Goal: Task Accomplishment & Management: Complete application form

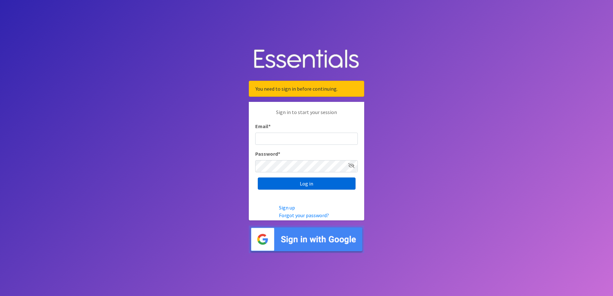
type input "[EMAIL_ADDRESS][DOMAIN_NAME]"
drag, startPoint x: 323, startPoint y: 183, endPoint x: 396, endPoint y: 172, distance: 73.3
click at [325, 183] on input "Log in" at bounding box center [307, 184] width 98 height 12
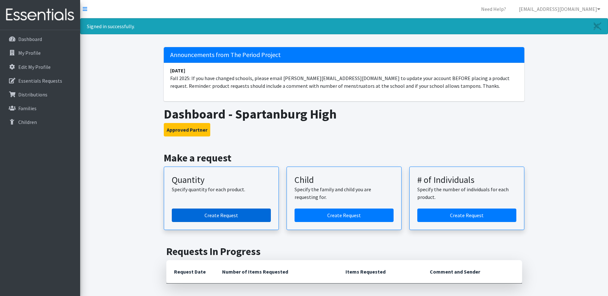
click at [228, 214] on link "Create Request" at bounding box center [221, 215] width 99 height 13
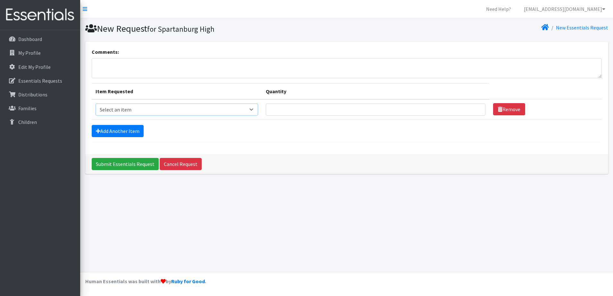
click at [249, 111] on select "Select an item Adult Period Pack Student Period Pack" at bounding box center [177, 110] width 163 height 12
select select "7757"
click at [96, 104] on select "Select an item Adult Period Pack Student Period Pack" at bounding box center [177, 110] width 163 height 12
click at [346, 111] on input "Quantity" at bounding box center [376, 110] width 220 height 12
type input "50"
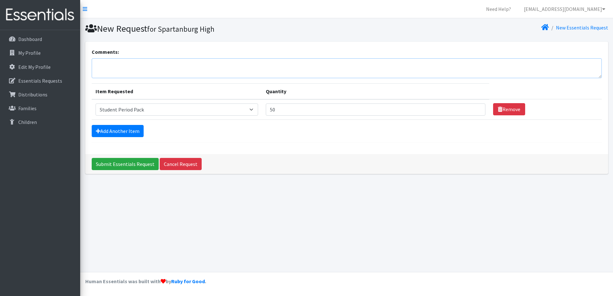
click at [223, 65] on textarea "Comments:" at bounding box center [347, 68] width 510 height 20
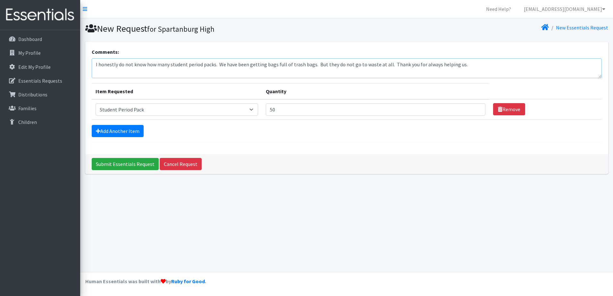
click at [462, 67] on textarea "I honestly do not know how many student period packs. We have been getting bags…" at bounding box center [347, 68] width 510 height 20
type textarea "I honestly do not know how many student period packs. We have been getting bags…"
click at [131, 167] on input "Submit Essentials Request" at bounding box center [125, 164] width 67 height 12
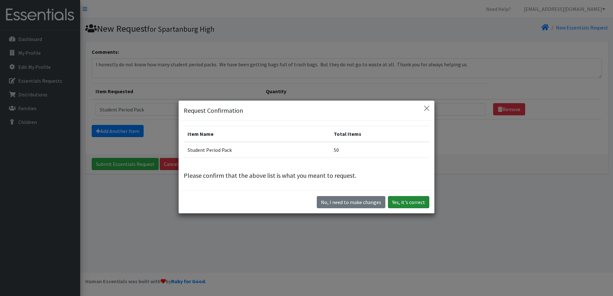
click at [412, 203] on button "Yes, it's correct" at bounding box center [408, 202] width 41 height 12
